Goal: Download file/media

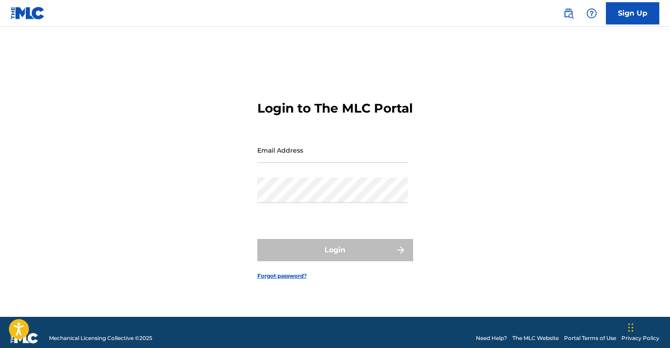
click at [292, 159] on input "Email Address" at bounding box center [332, 150] width 150 height 25
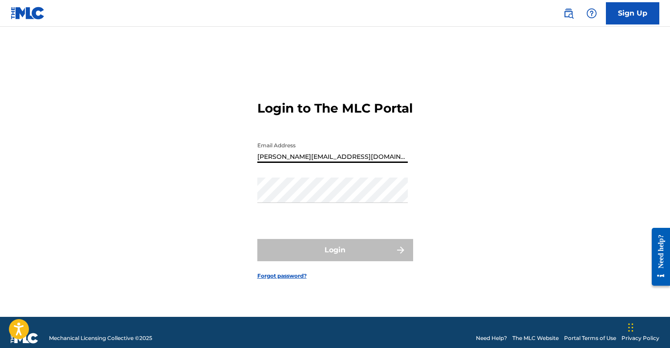
type input "[PERSON_NAME][EMAIL_ADDRESS][DOMAIN_NAME]"
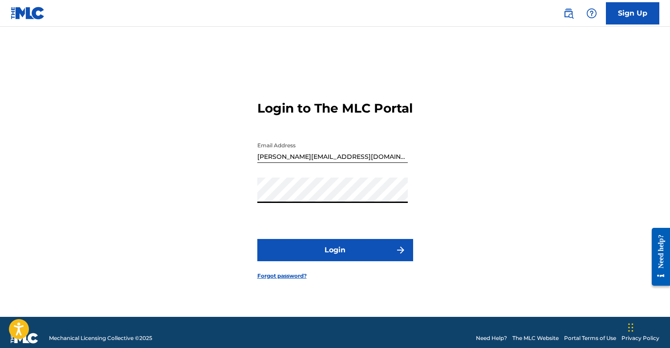
click at [324, 255] on button "Login" at bounding box center [335, 250] width 156 height 22
click at [251, 204] on div "Login to The MLC Portal Email Address [EMAIL_ADDRESS][DOMAIN_NAME] Password Log…" at bounding box center [335, 183] width 623 height 268
click at [257, 239] on button "Login" at bounding box center [335, 250] width 156 height 22
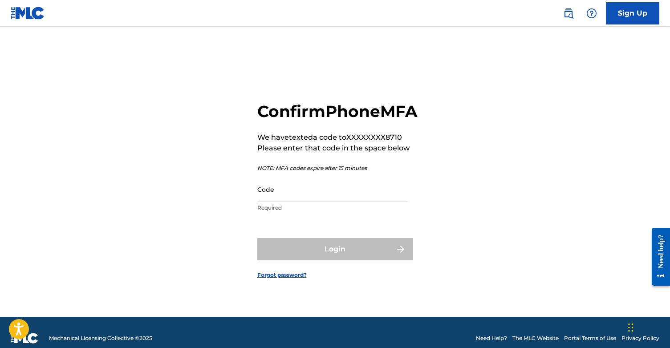
click at [299, 202] on input "Code" at bounding box center [332, 189] width 150 height 25
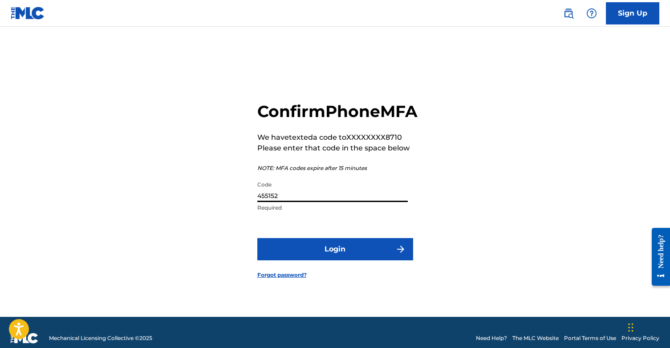
type input "455152"
click at [322, 254] on button "Login" at bounding box center [335, 249] width 156 height 22
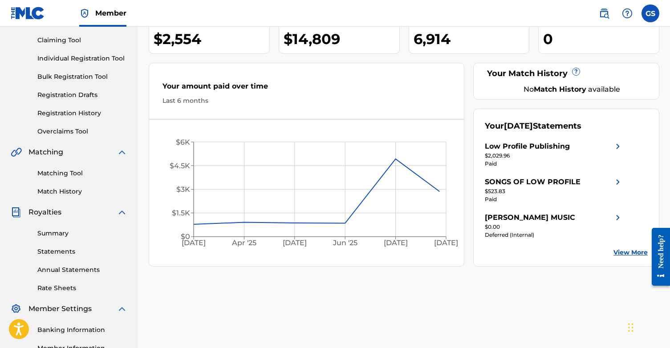
scroll to position [98, 0]
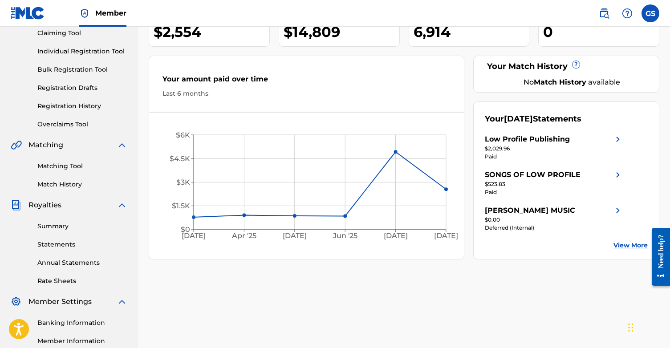
click at [53, 222] on link "Summary" at bounding box center [82, 226] width 90 height 9
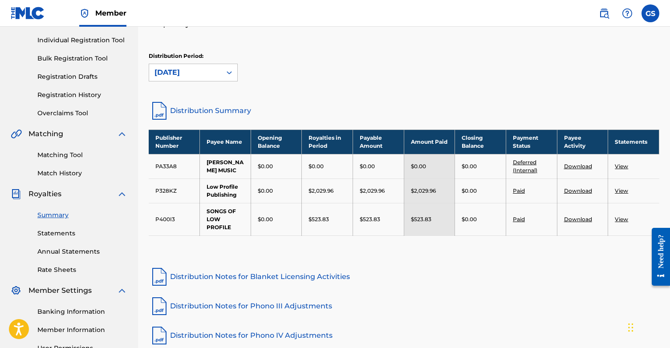
scroll to position [112, 0]
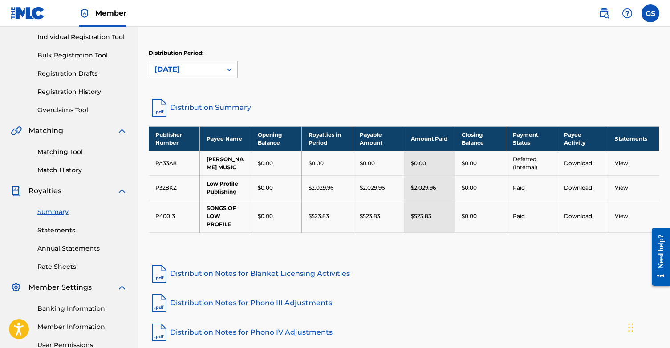
click at [621, 217] on link "View" at bounding box center [621, 216] width 13 height 7
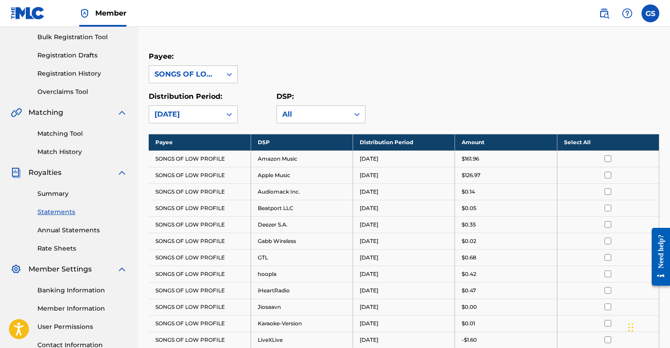
scroll to position [96, 0]
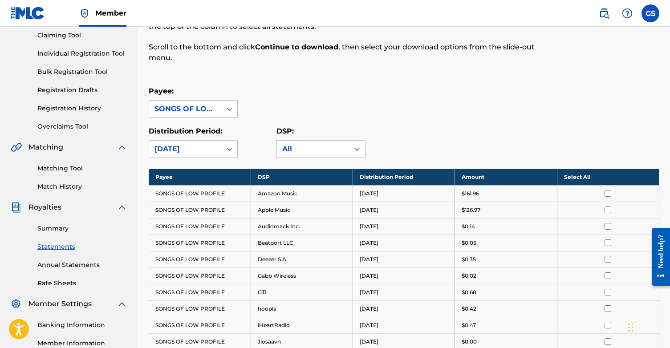
click at [606, 176] on th "Select All" at bounding box center [608, 177] width 102 height 16
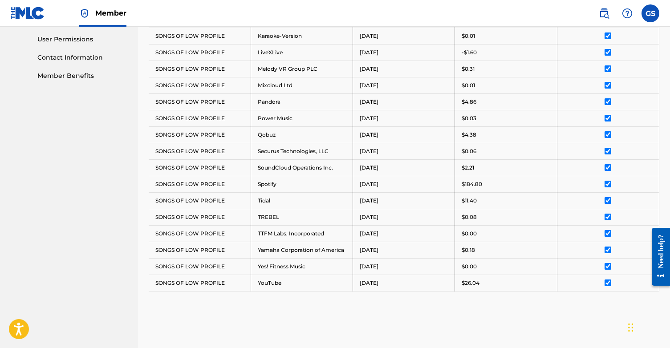
scroll to position [519, 0]
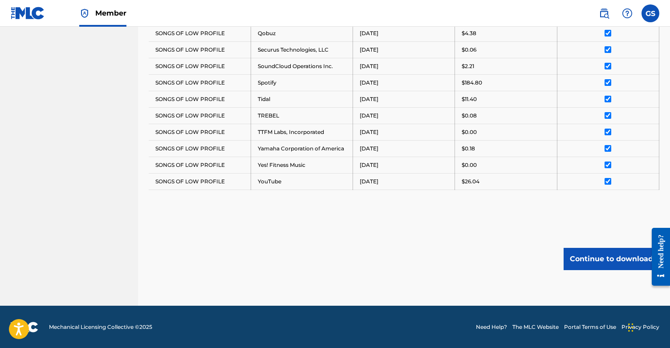
click at [596, 263] on button "Continue to download" at bounding box center [611, 259] width 96 height 22
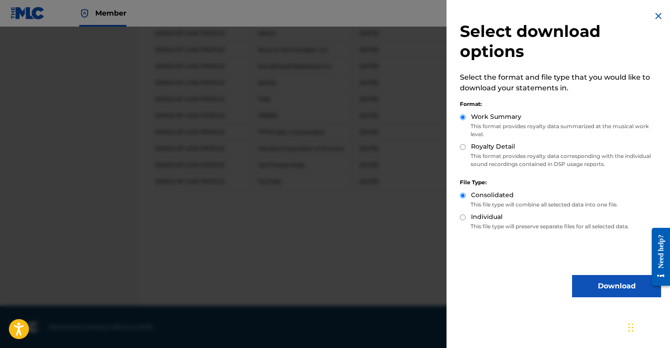
click at [653, 15] on img at bounding box center [658, 16] width 11 height 11
